Goal: Information Seeking & Learning: Learn about a topic

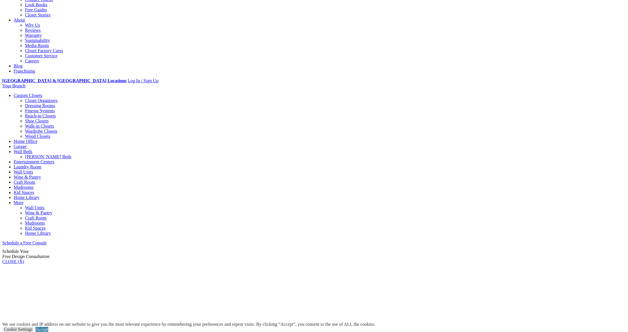
scroll to position [142, 0]
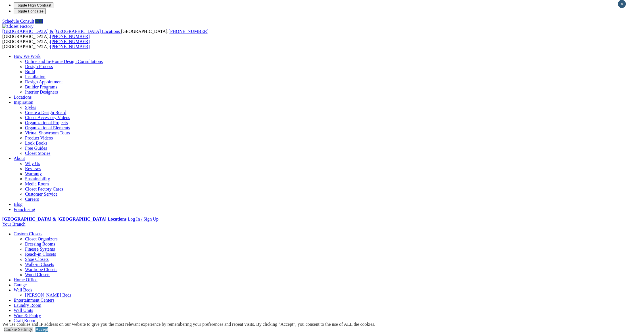
scroll to position [0, 0]
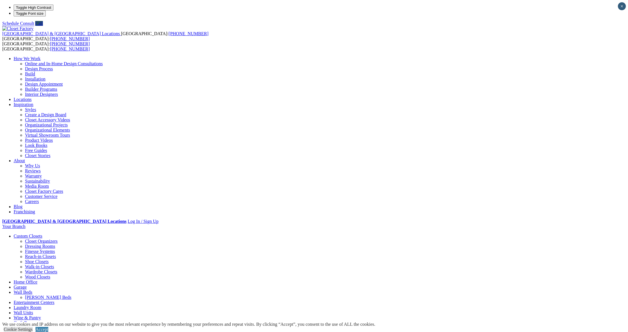
click at [27, 285] on link "Garage" at bounding box center [20, 287] width 13 height 5
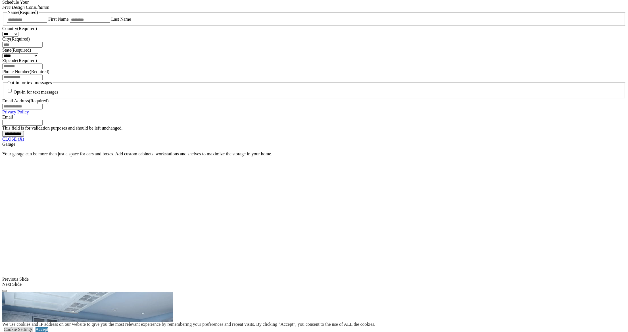
scroll to position [369, 0]
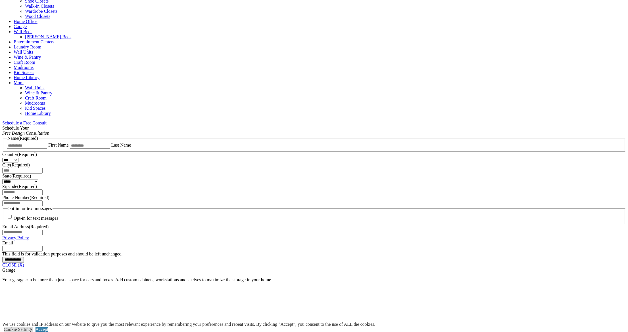
scroll to position [255, 0]
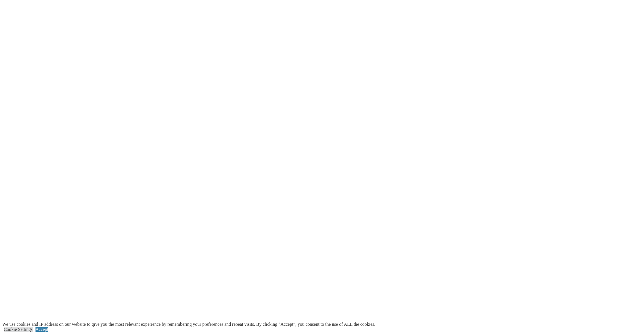
scroll to position [1067, 0]
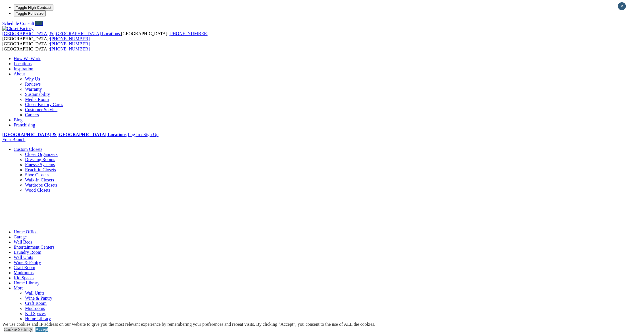
click at [42, 147] on link "Custom Closets" at bounding box center [28, 149] width 29 height 5
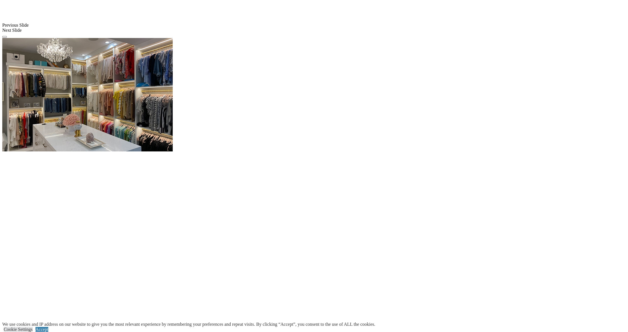
scroll to position [478, 0]
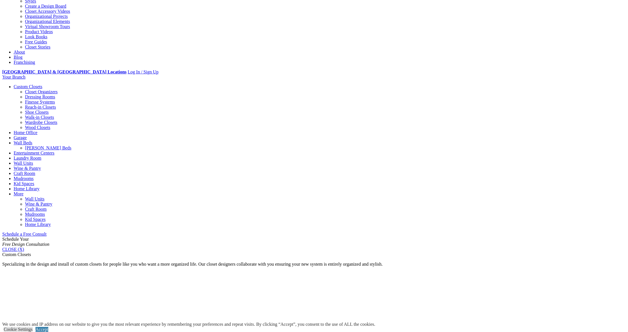
scroll to position [0, 0]
